Goal: Check status: Check status

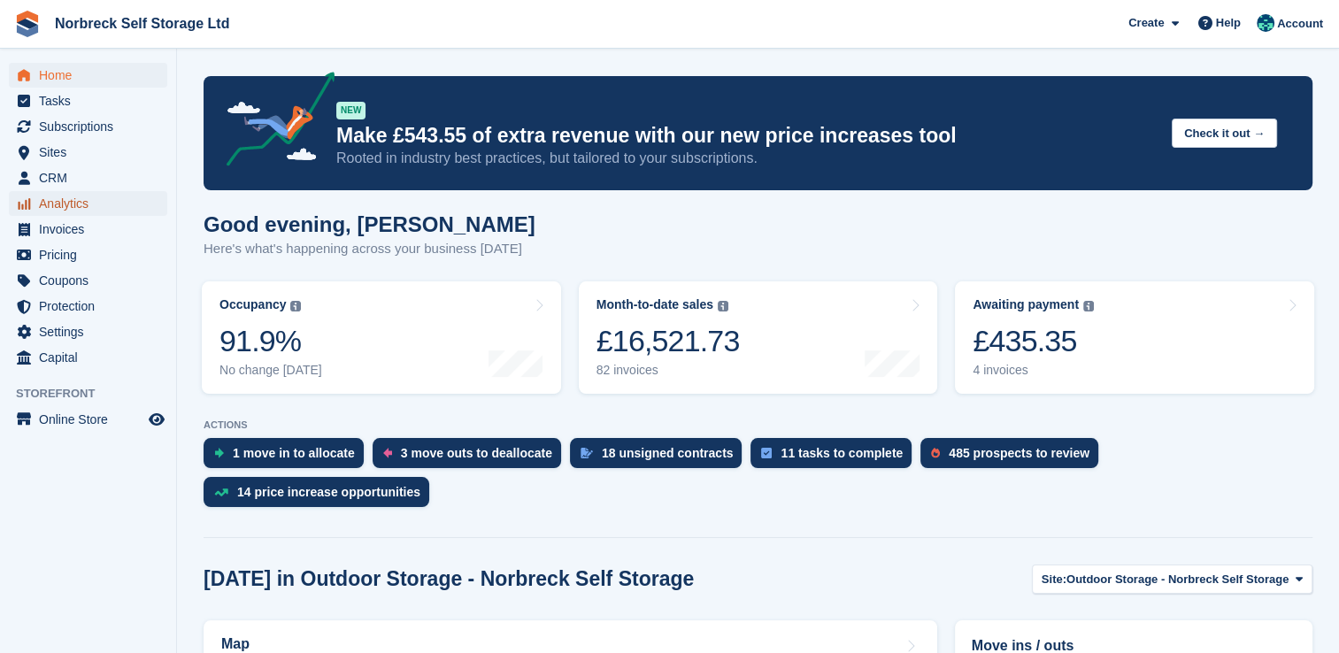
click at [79, 204] on span "Analytics" at bounding box center [92, 203] width 106 height 25
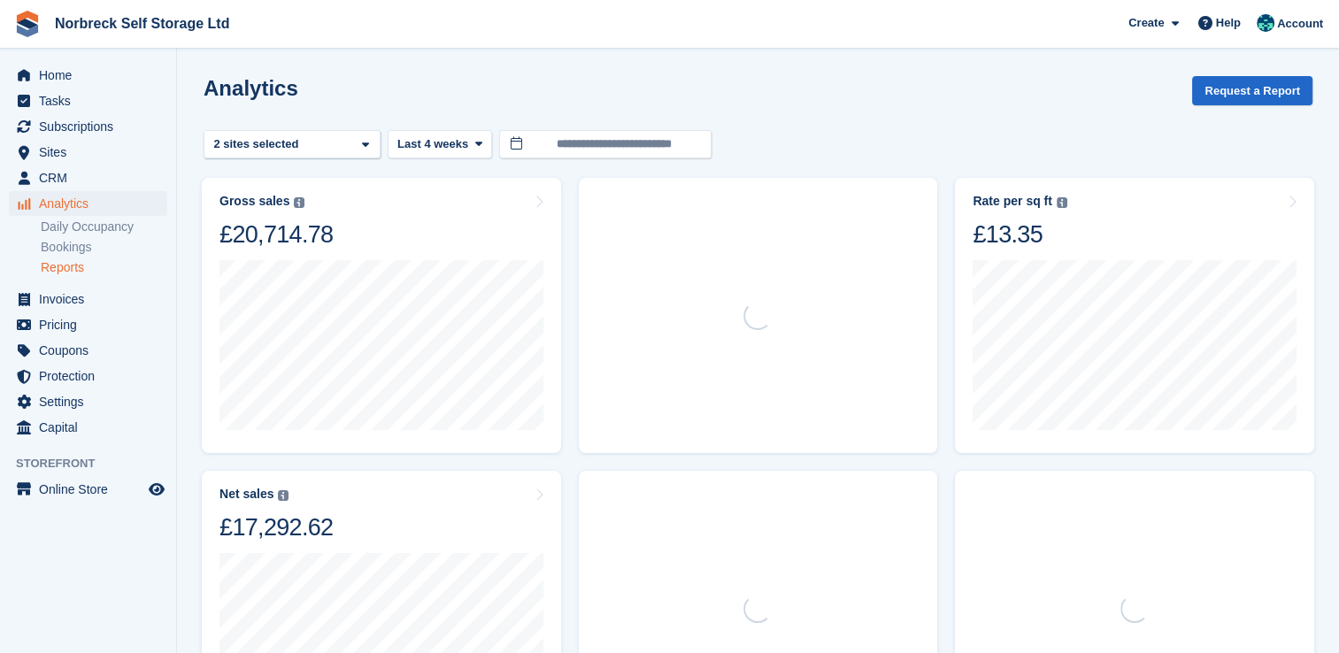
click at [70, 265] on link "Reports" at bounding box center [104, 267] width 127 height 17
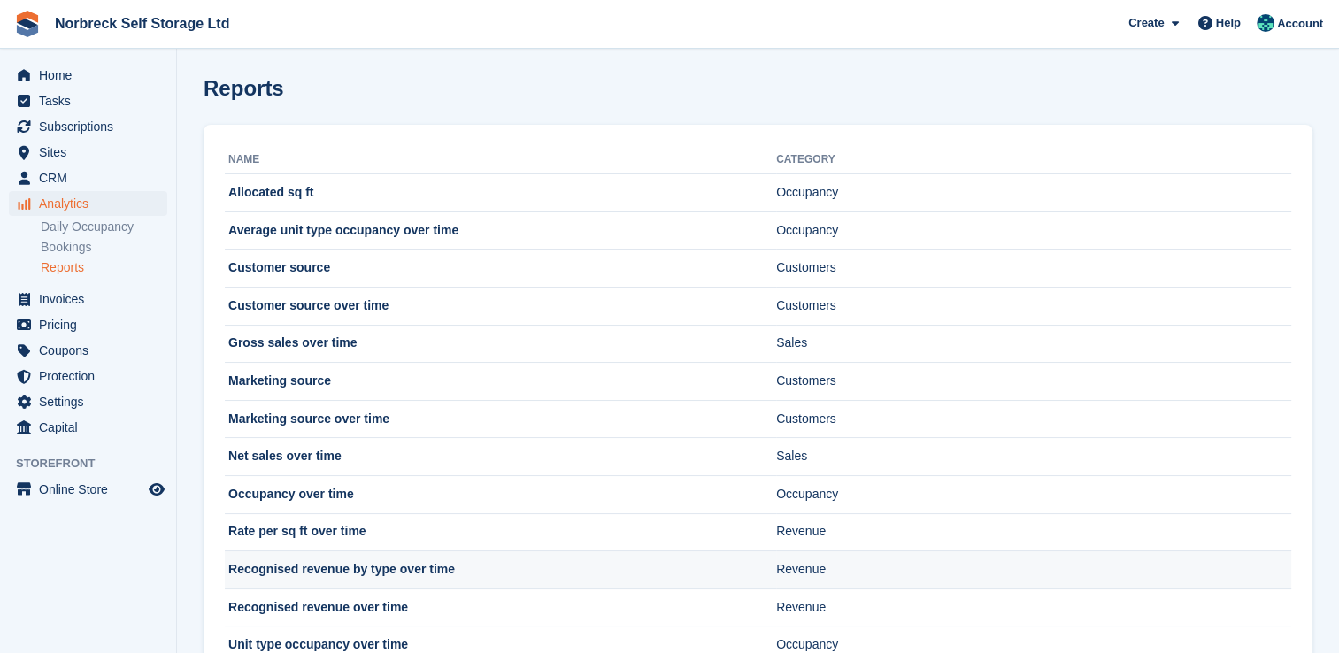
click at [408, 572] on td "Recognised revenue by type over time" at bounding box center [500, 570] width 551 height 38
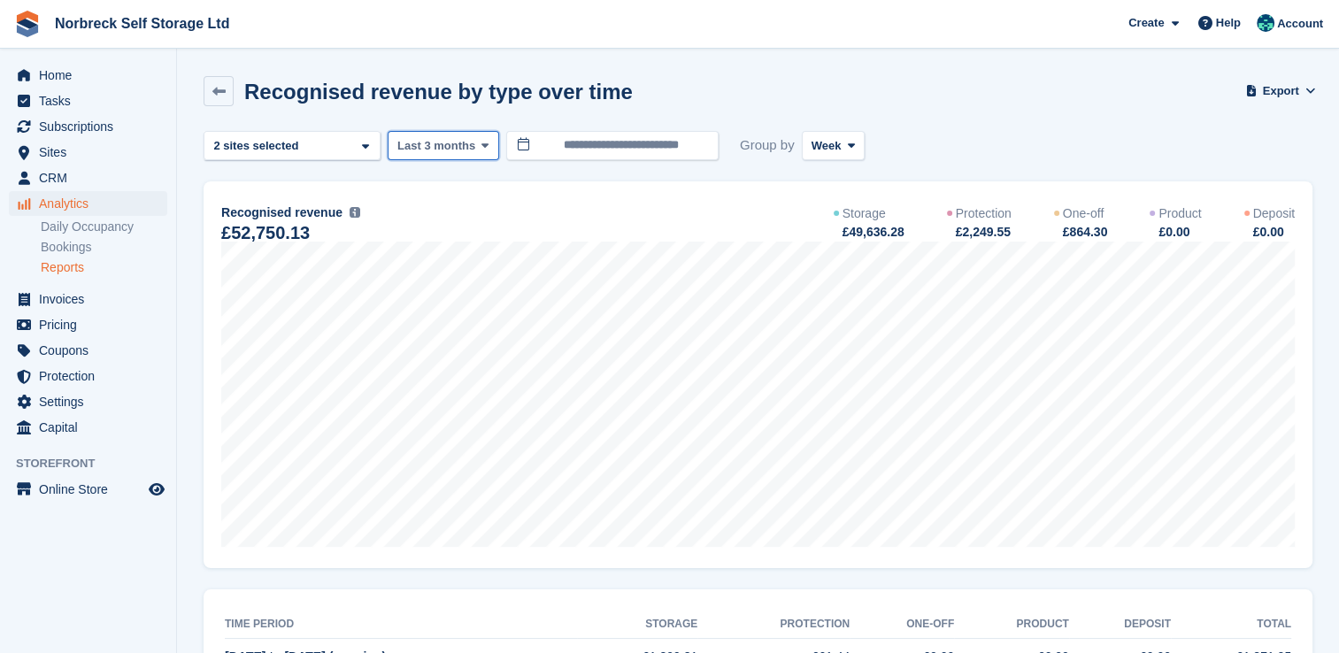
click at [481, 146] on icon at bounding box center [484, 146] width 7 height 12
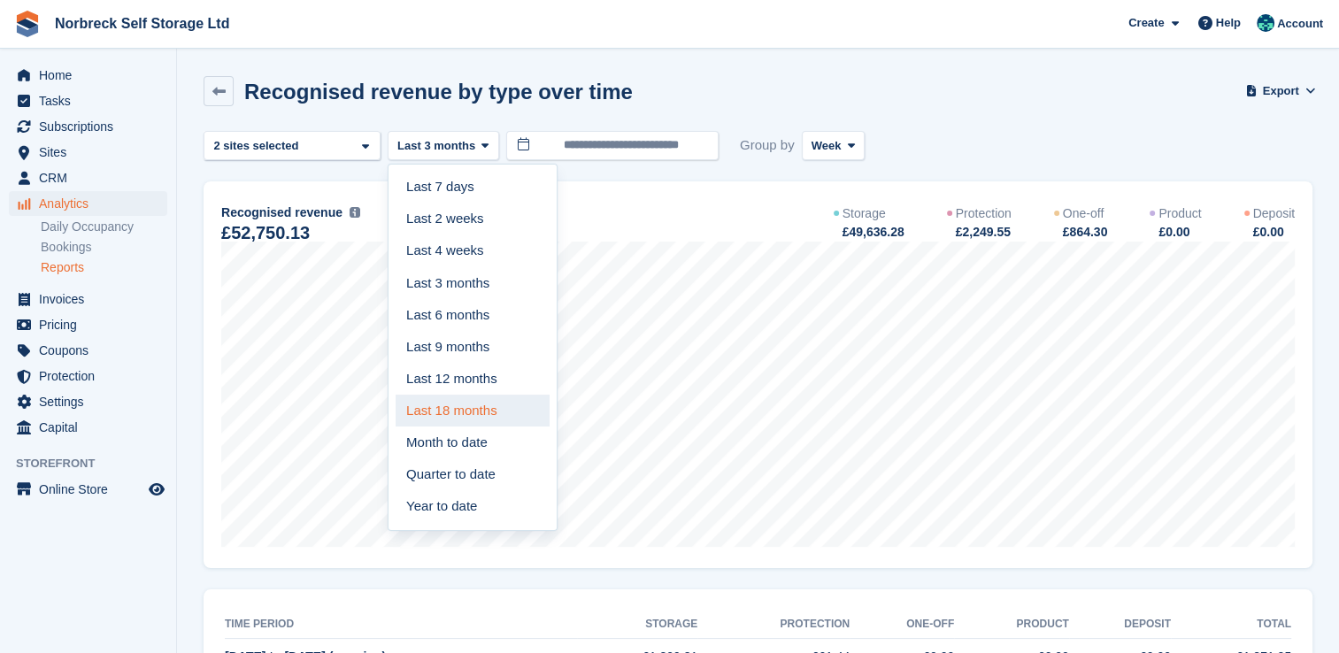
click at [455, 409] on link "Last 18 months" at bounding box center [473, 411] width 154 height 32
